Goal: Task Accomplishment & Management: Manage account settings

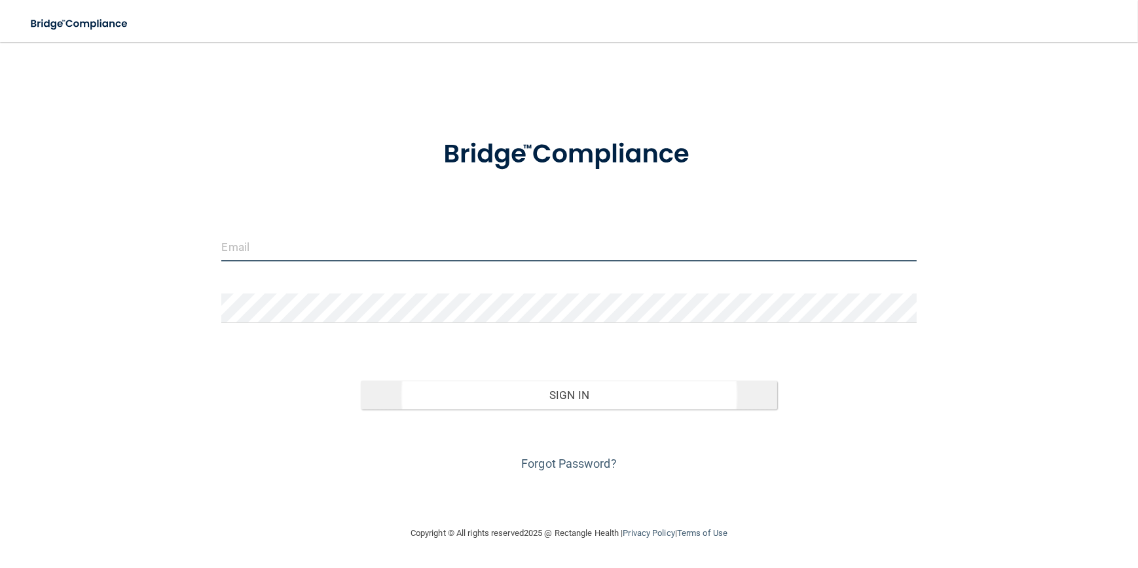
type input "[EMAIL_ADDRESS][DOMAIN_NAME]"
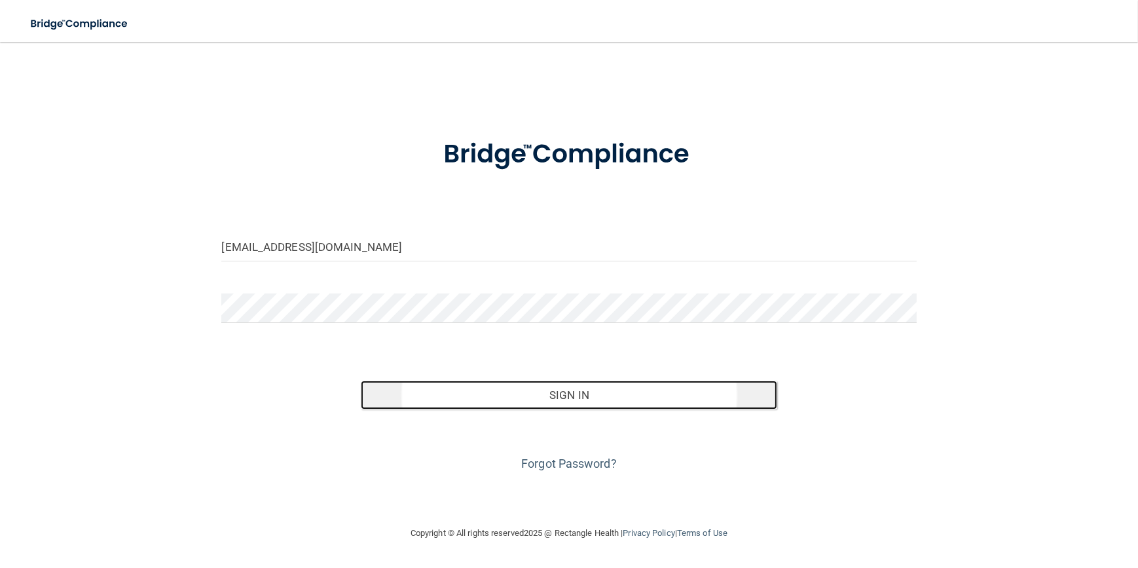
click at [521, 399] on button "Sign In" at bounding box center [569, 394] width 417 height 29
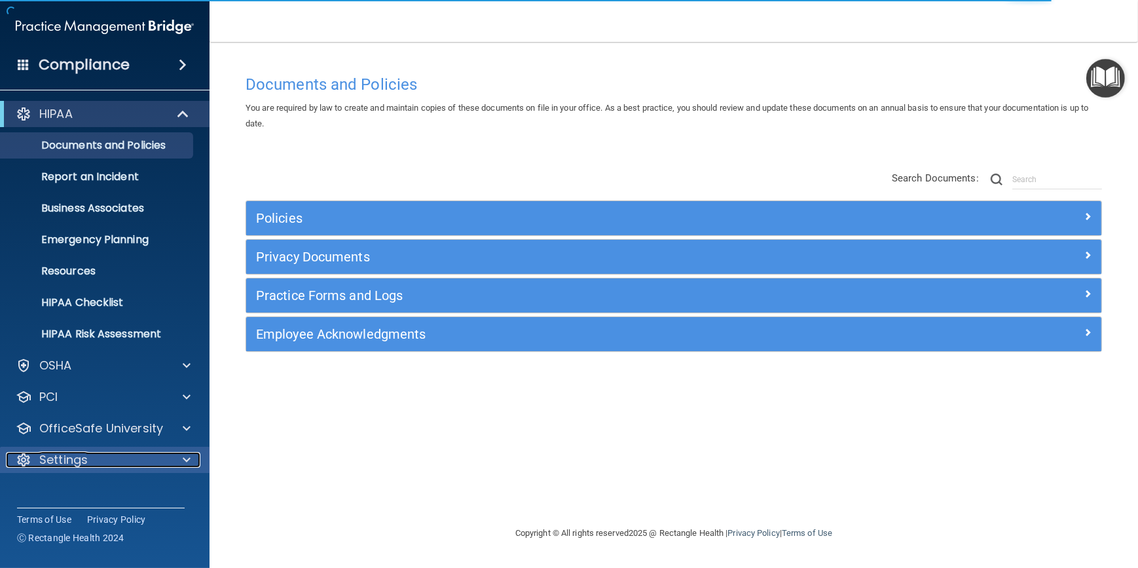
click at [178, 459] on div at bounding box center [184, 460] width 33 height 16
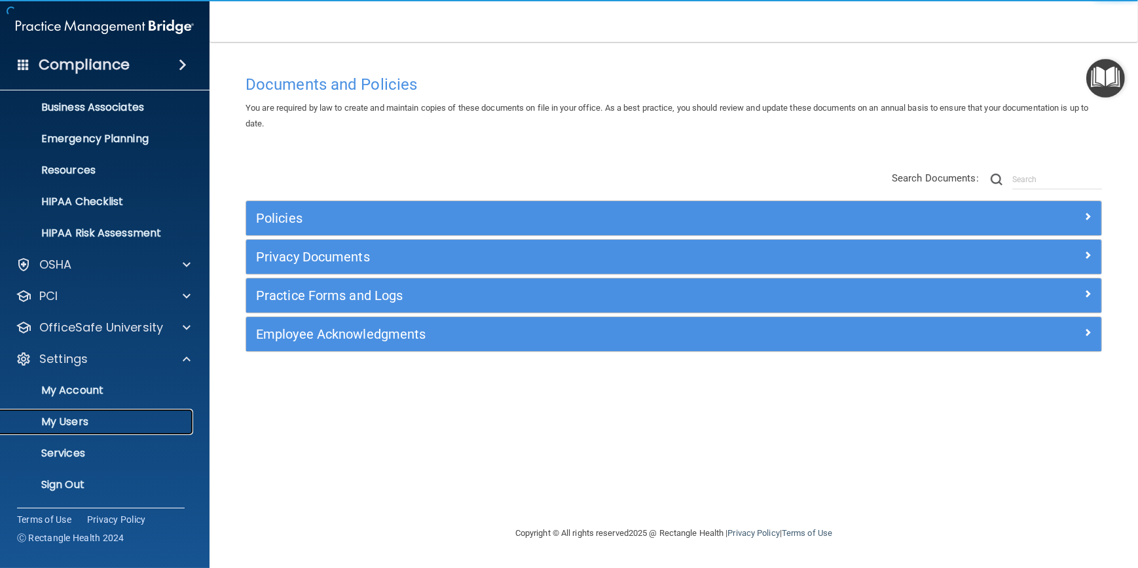
click at [69, 425] on p "My Users" at bounding box center [98, 421] width 179 height 13
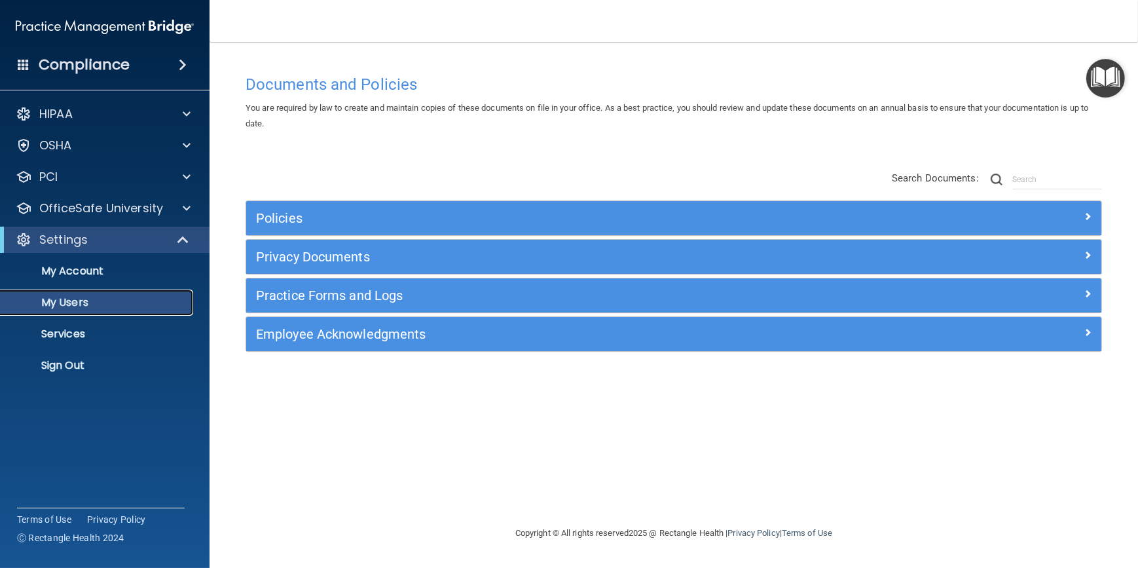
select select "20"
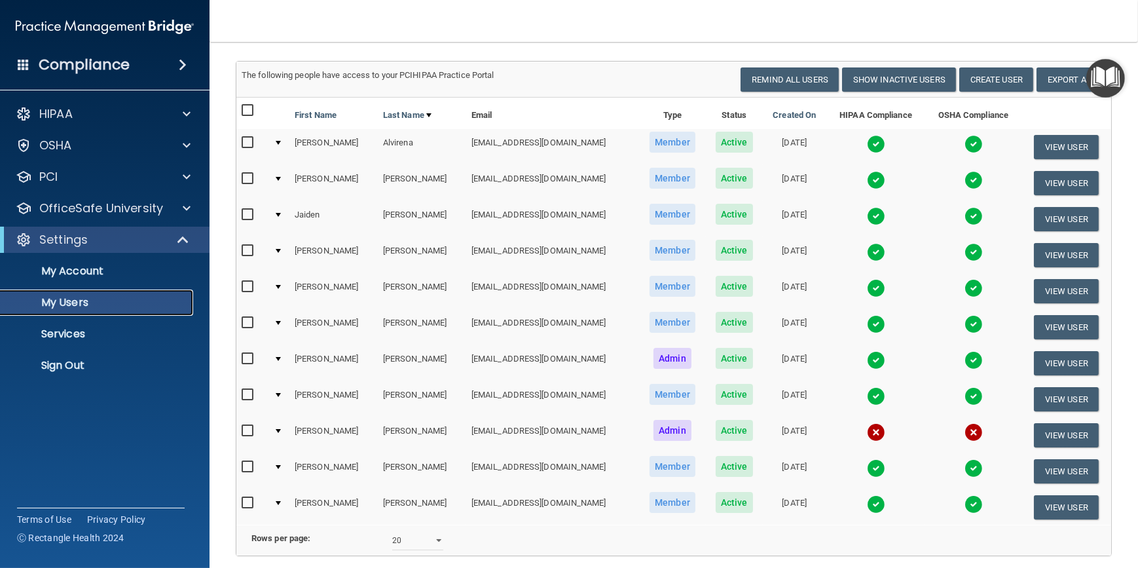
scroll to position [187, 0]
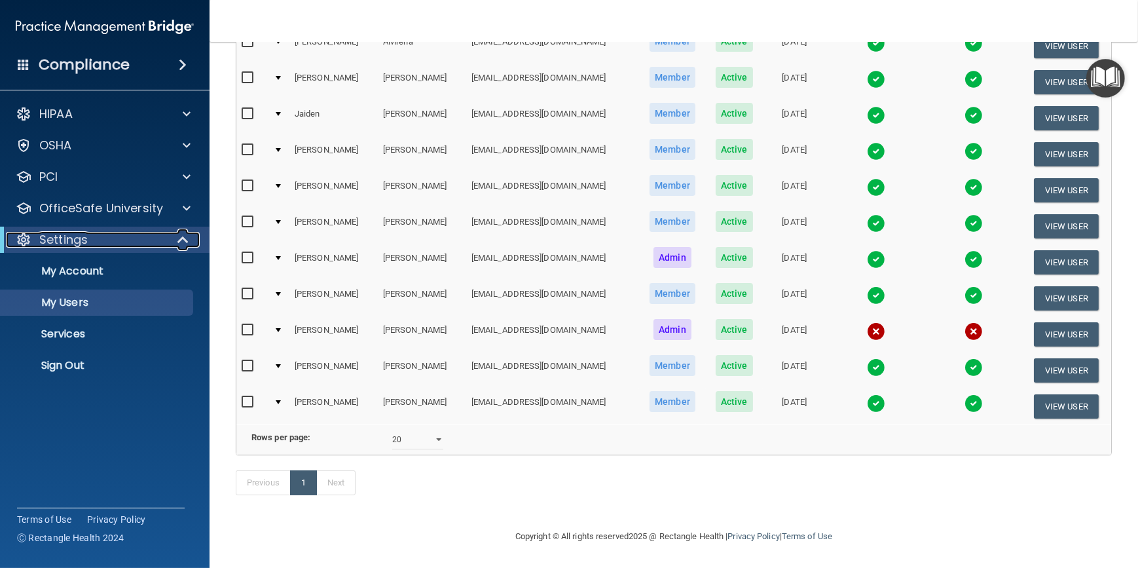
click at [186, 236] on span at bounding box center [184, 240] width 11 height 16
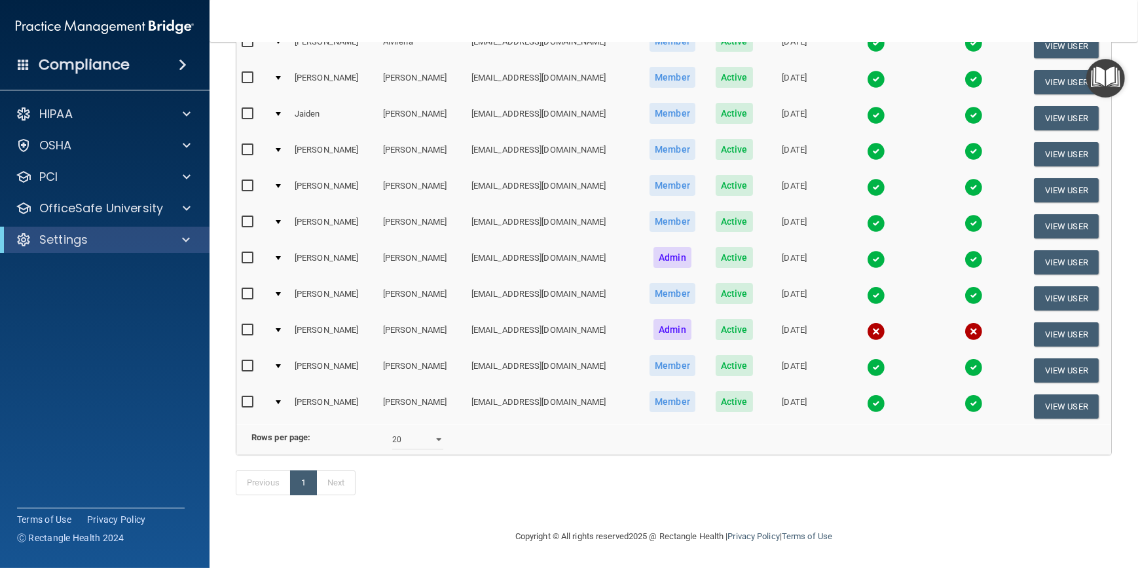
drag, startPoint x: 504, startPoint y: 507, endPoint x: 497, endPoint y: 504, distance: 7.3
drag, startPoint x: 497, startPoint y: 504, endPoint x: 461, endPoint y: 491, distance: 38.3
click at [448, 486] on div "Previous 1 Next" at bounding box center [674, 485] width 896 height 60
drag, startPoint x: 580, startPoint y: 507, endPoint x: 496, endPoint y: 486, distance: 87.2
click at [457, 490] on div "Previous 1 Next" at bounding box center [674, 485] width 896 height 60
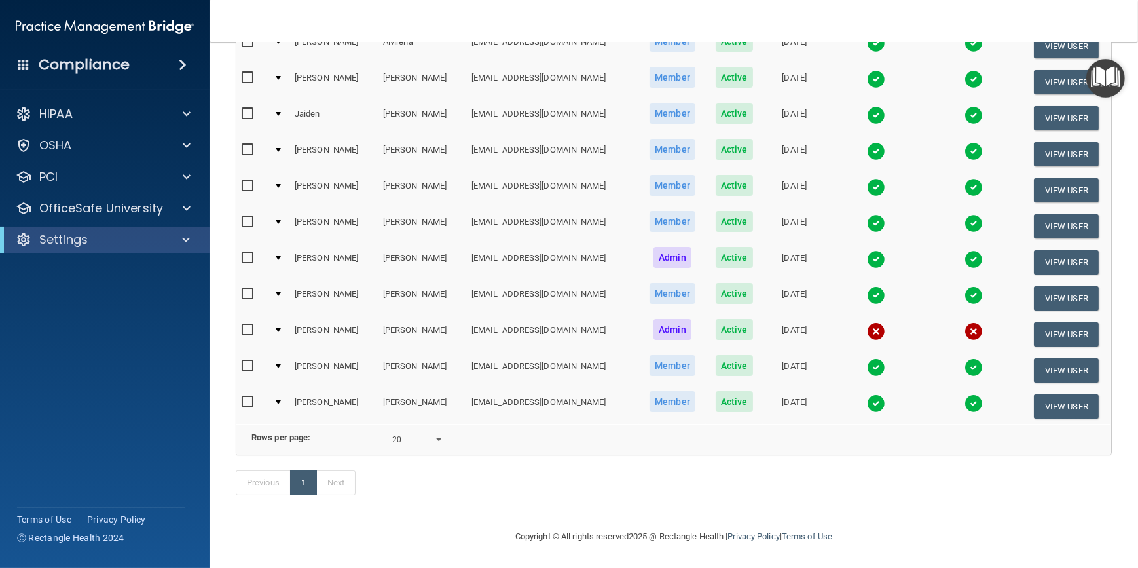
drag, startPoint x: 542, startPoint y: 480, endPoint x: 446, endPoint y: 466, distance: 97.2
click at [446, 466] on div "Previous 1 Next" at bounding box center [674, 485] width 896 height 60
drag, startPoint x: 524, startPoint y: 471, endPoint x: 456, endPoint y: 471, distance: 68.1
click at [456, 471] on div "Previous 1 Next" at bounding box center [674, 485] width 896 height 60
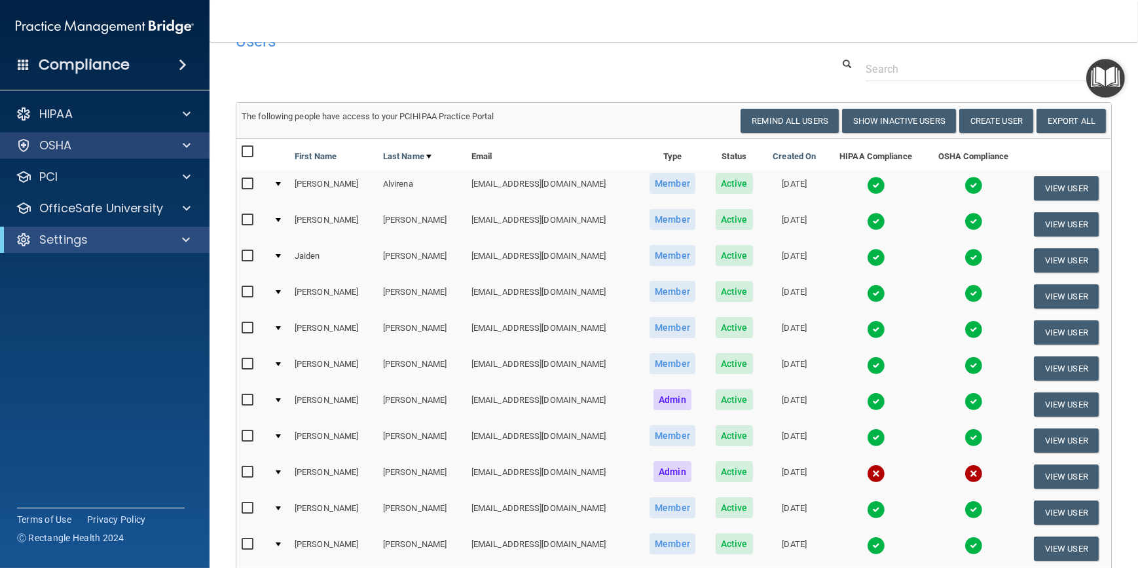
scroll to position [0, 0]
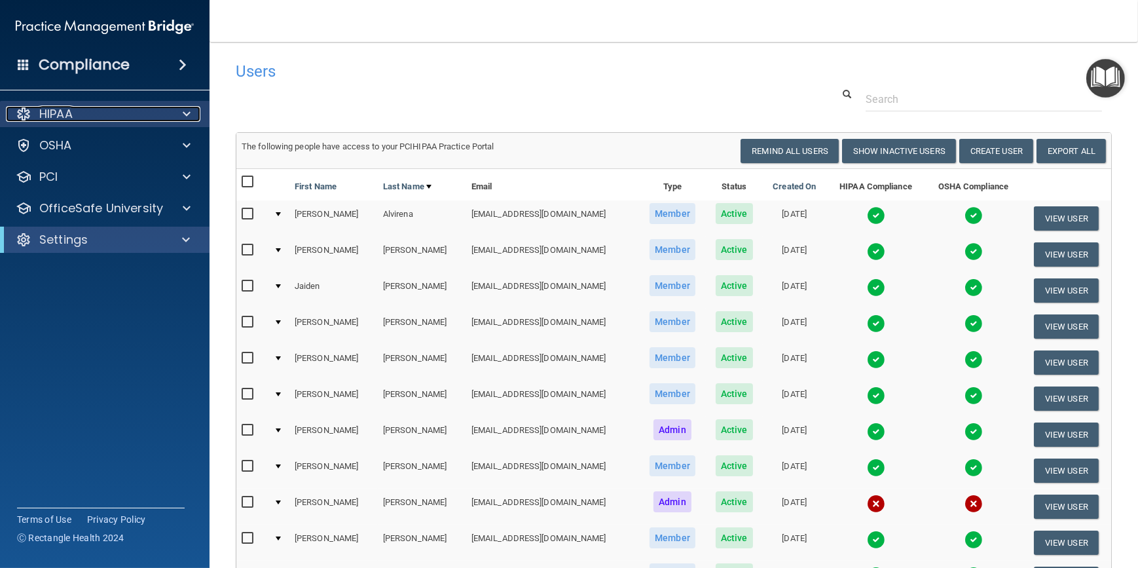
click at [188, 111] on span at bounding box center [187, 114] width 8 height 16
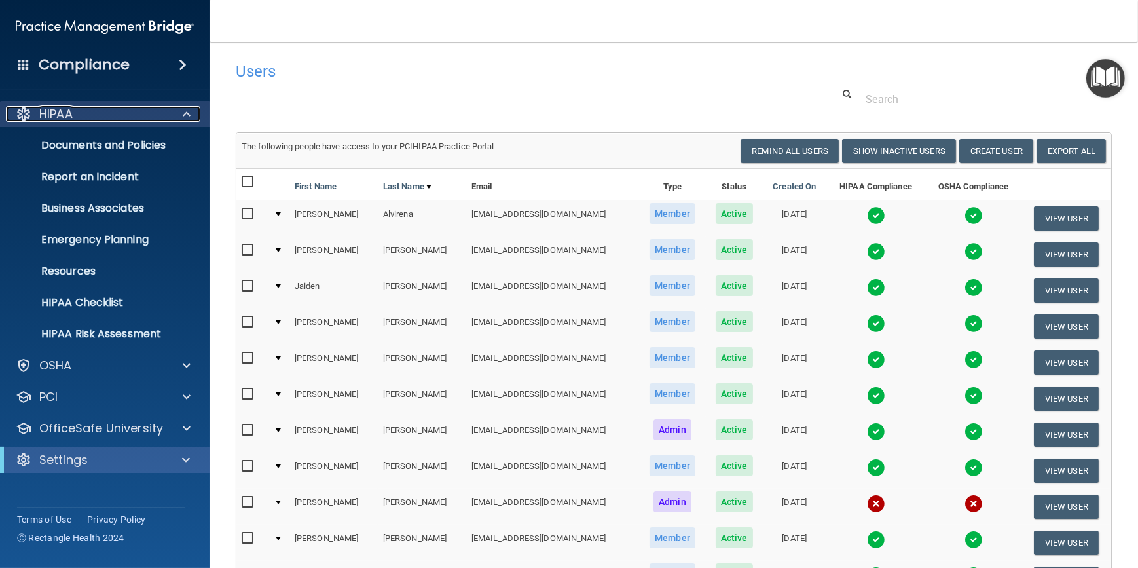
click at [188, 111] on span at bounding box center [187, 114] width 8 height 16
